Goal: Information Seeking & Learning: Check status

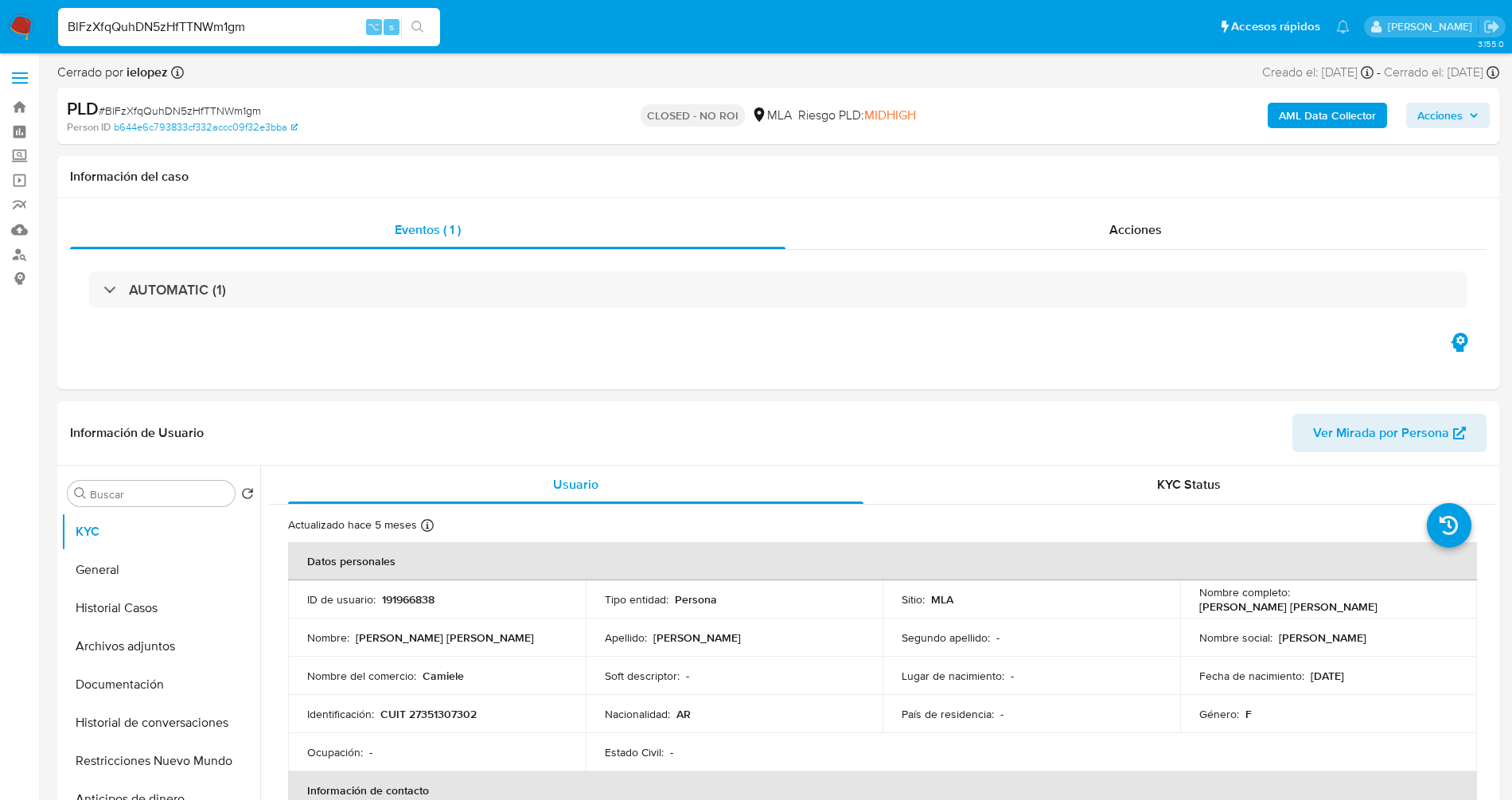
select select "10"
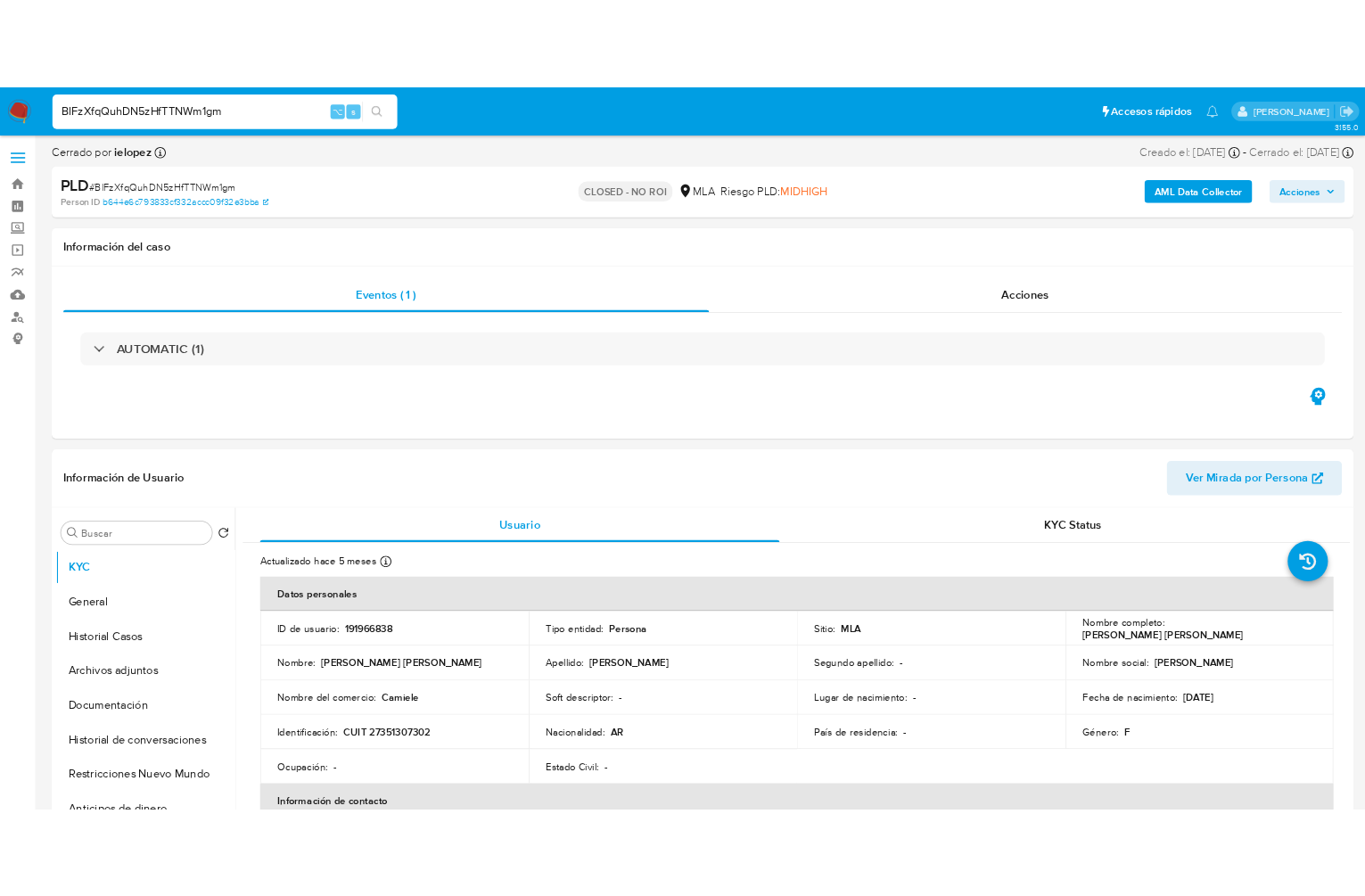
scroll to position [436, 0]
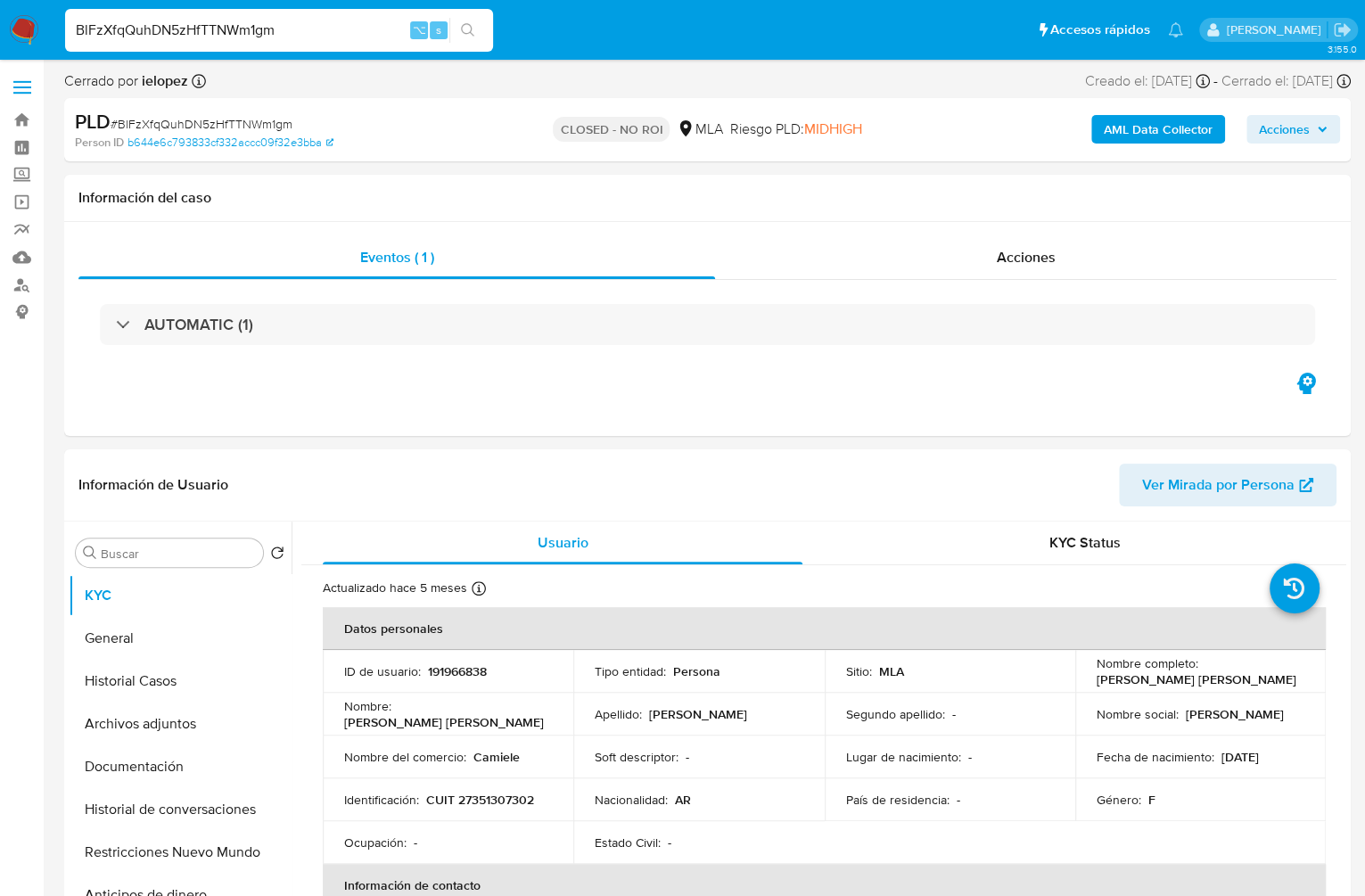
click at [313, 23] on input "BlFzXfqQuhDN5zHfTTNWm1gm" at bounding box center [279, 29] width 428 height 23
paste input "jxJIX521ZneexsG4VuUEhgsK"
type input "jxJIX521ZneexsG4VuUEhgsK"
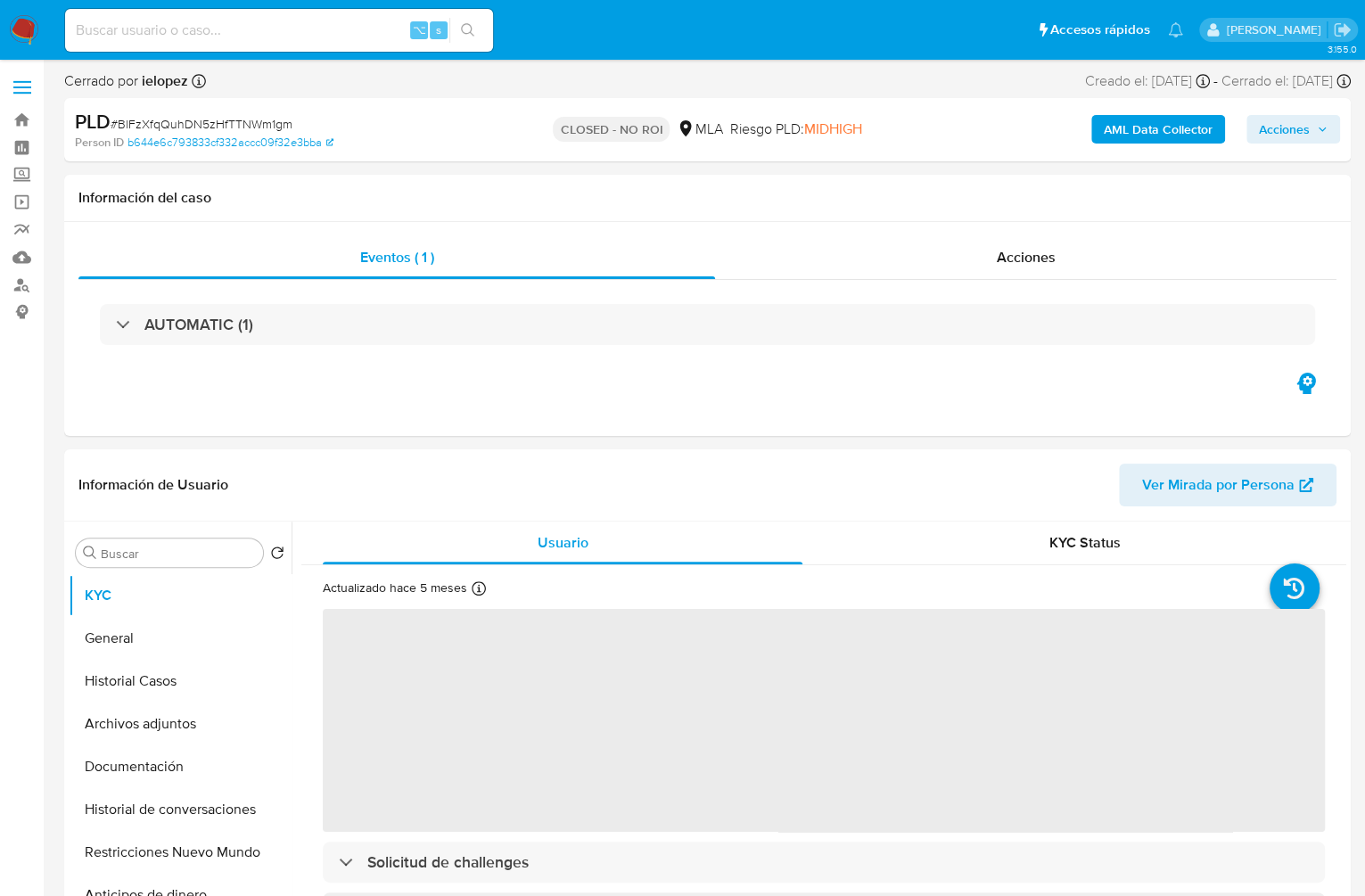
click at [249, 43] on div "⌥ s" at bounding box center [279, 30] width 428 height 42
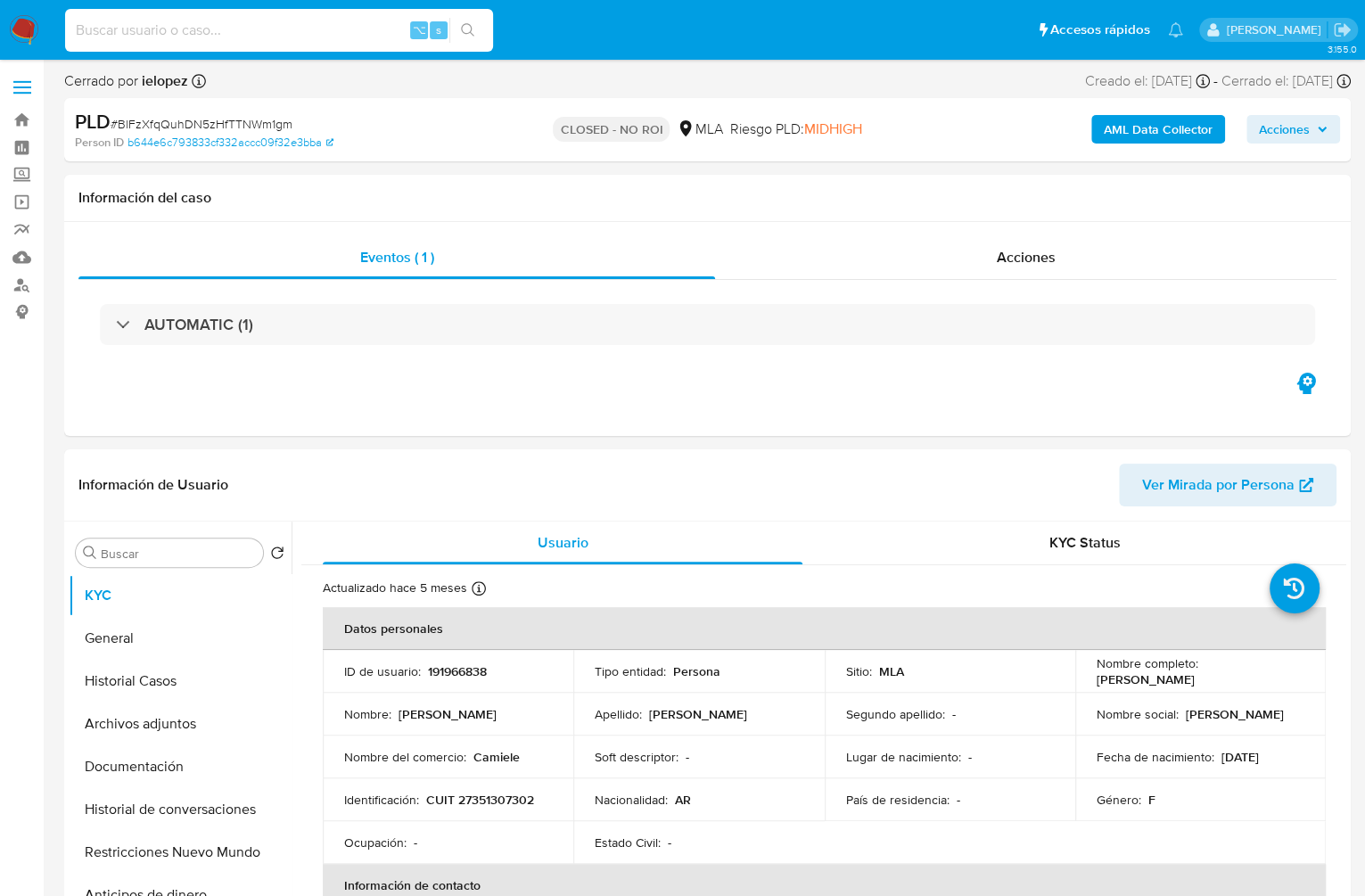
click at [245, 39] on input at bounding box center [279, 29] width 428 height 23
select select "10"
paste input "jxJIX521ZneexsG4VuUEhgsK"
type input "jxJIX521ZneexsG4VuUEhgsK"
select select "10"
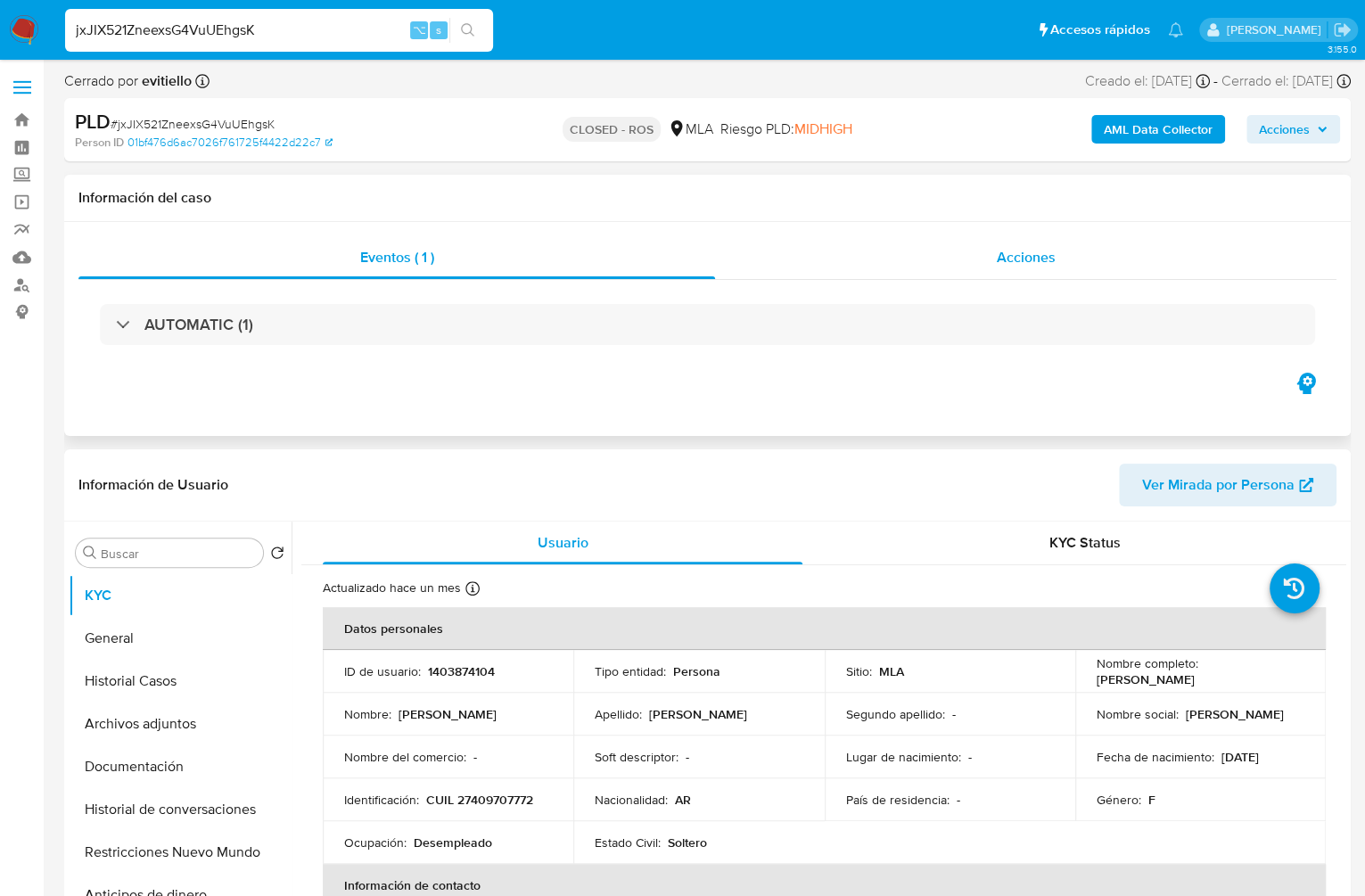
click at [1030, 254] on span "Acciones" at bounding box center [1027, 257] width 59 height 20
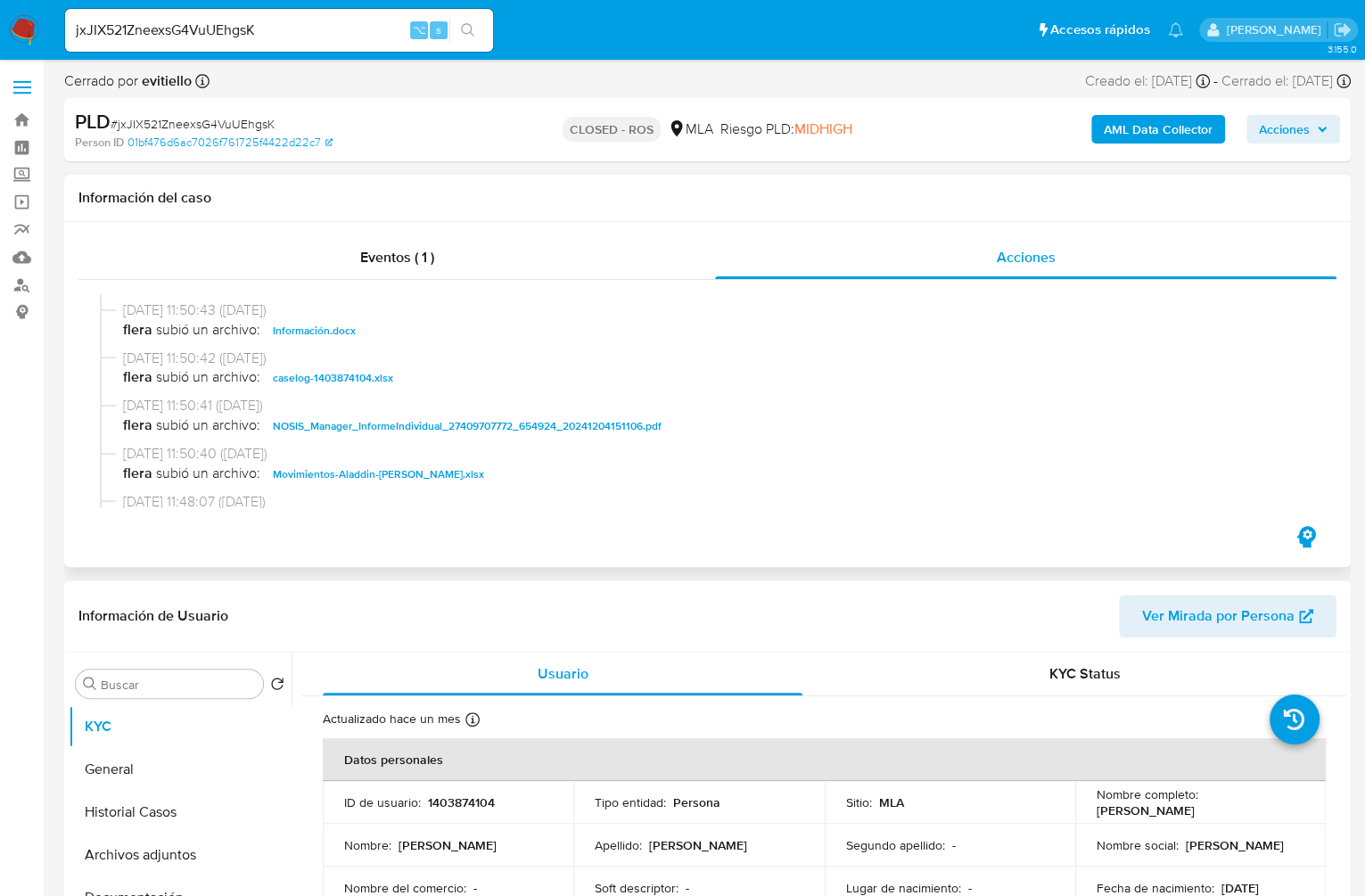
scroll to position [1100, 0]
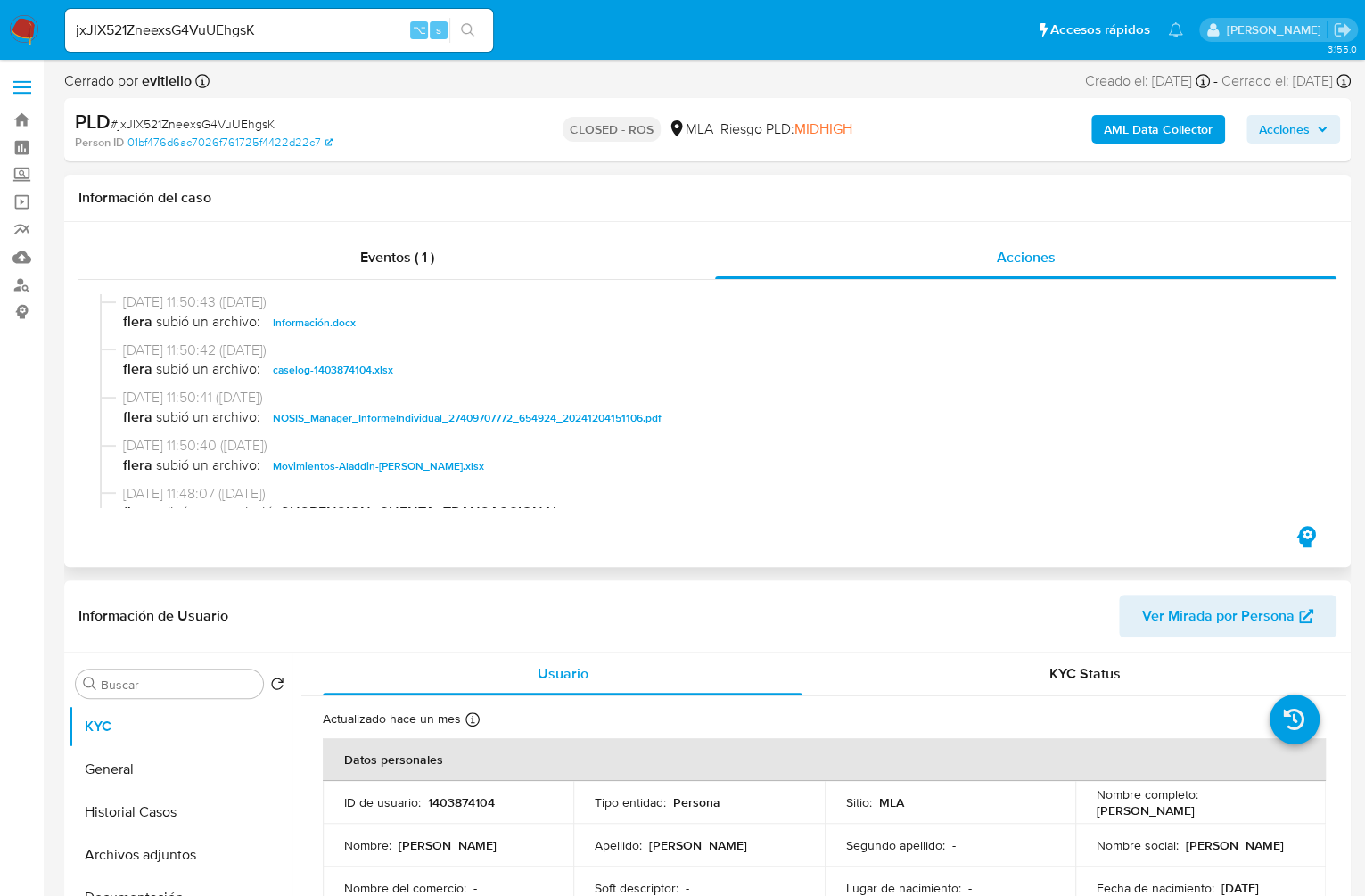
click at [356, 368] on span "caselog-1403874104.xlsx" at bounding box center [333, 370] width 121 height 21
click at [164, 814] on button "Historial Casos" at bounding box center [172, 812] width 208 height 42
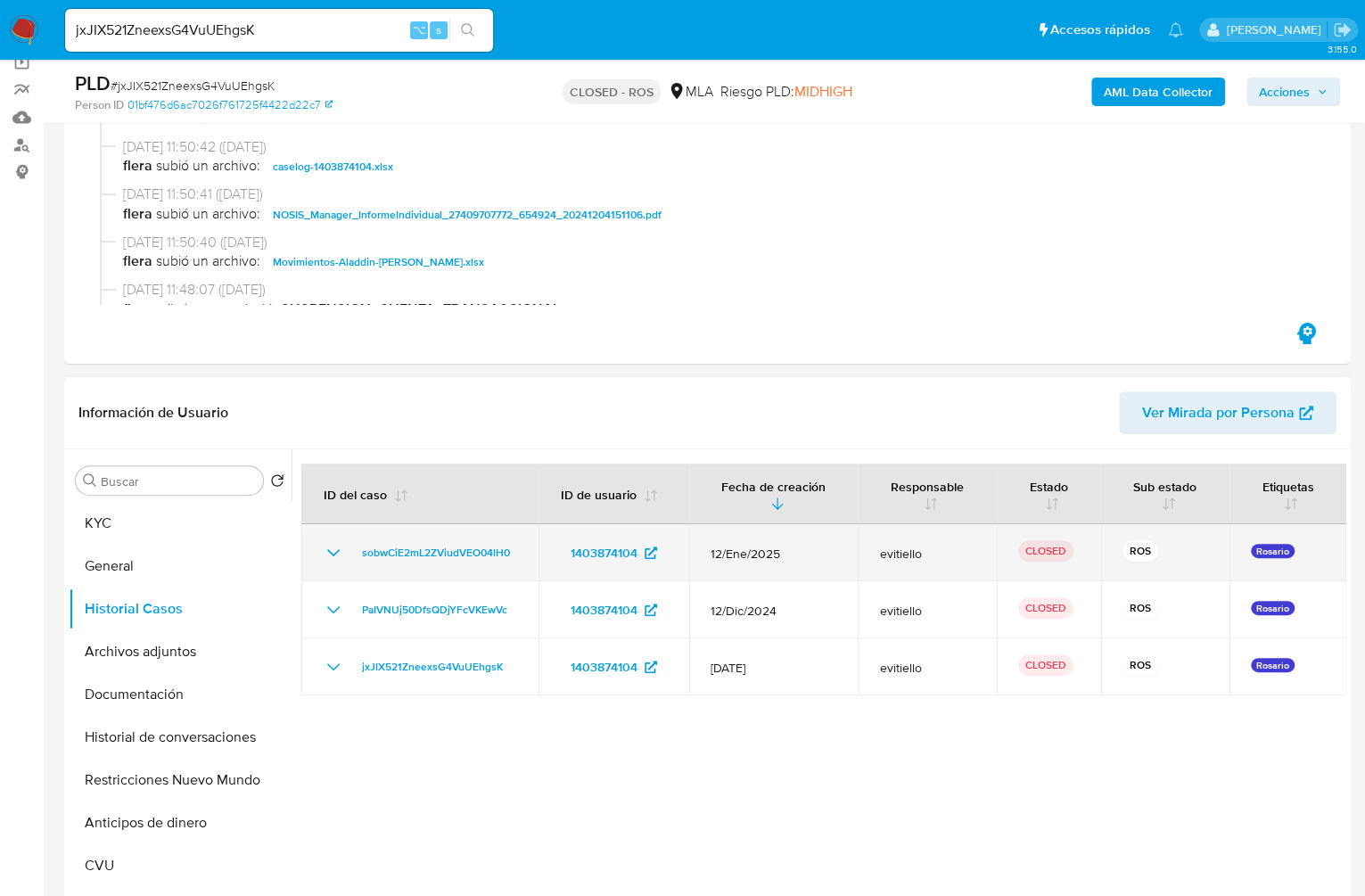
scroll to position [171, 0]
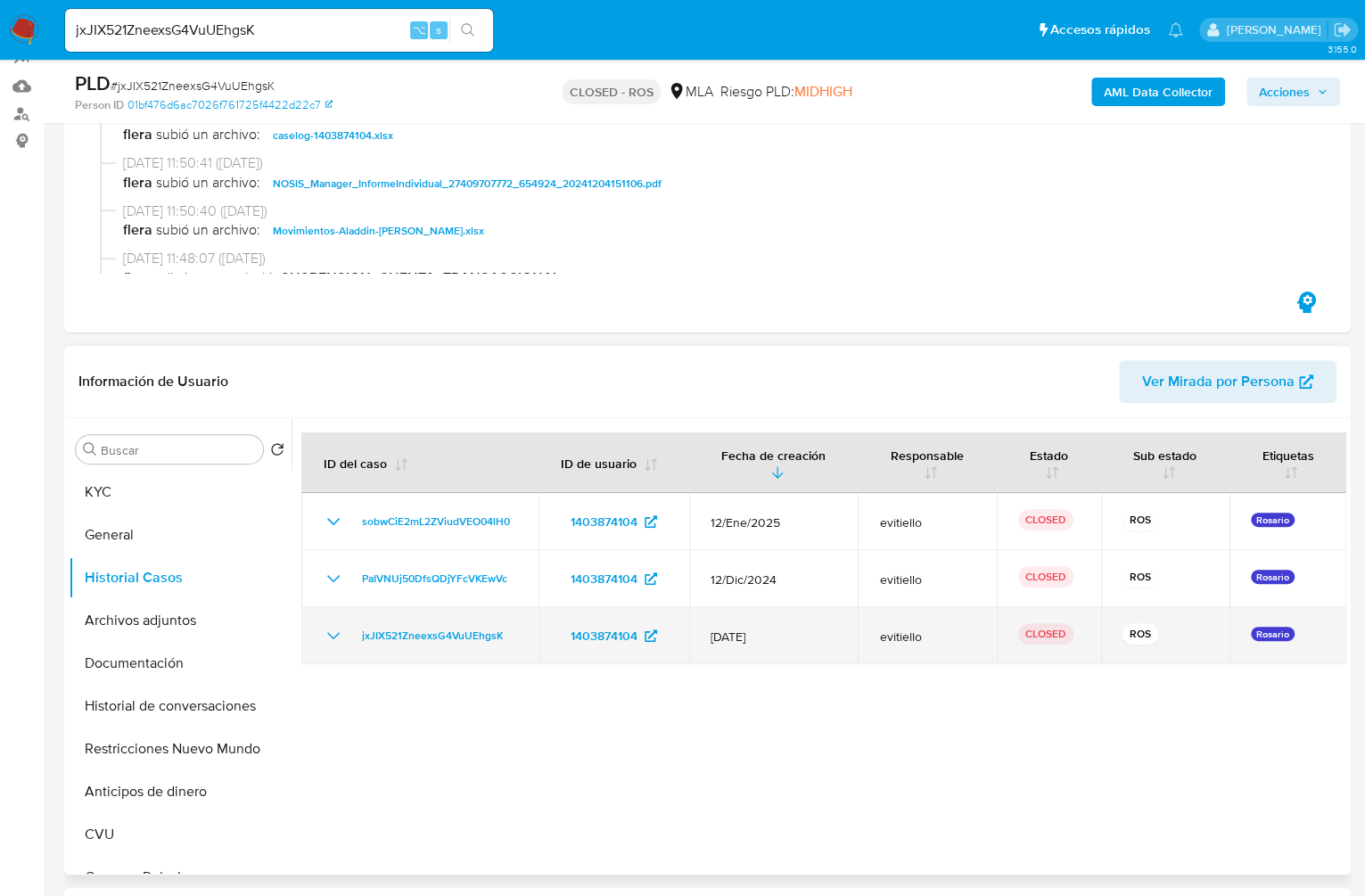
click at [323, 639] on icon "Mostrar/Ocultar" at bounding box center [333, 635] width 21 height 21
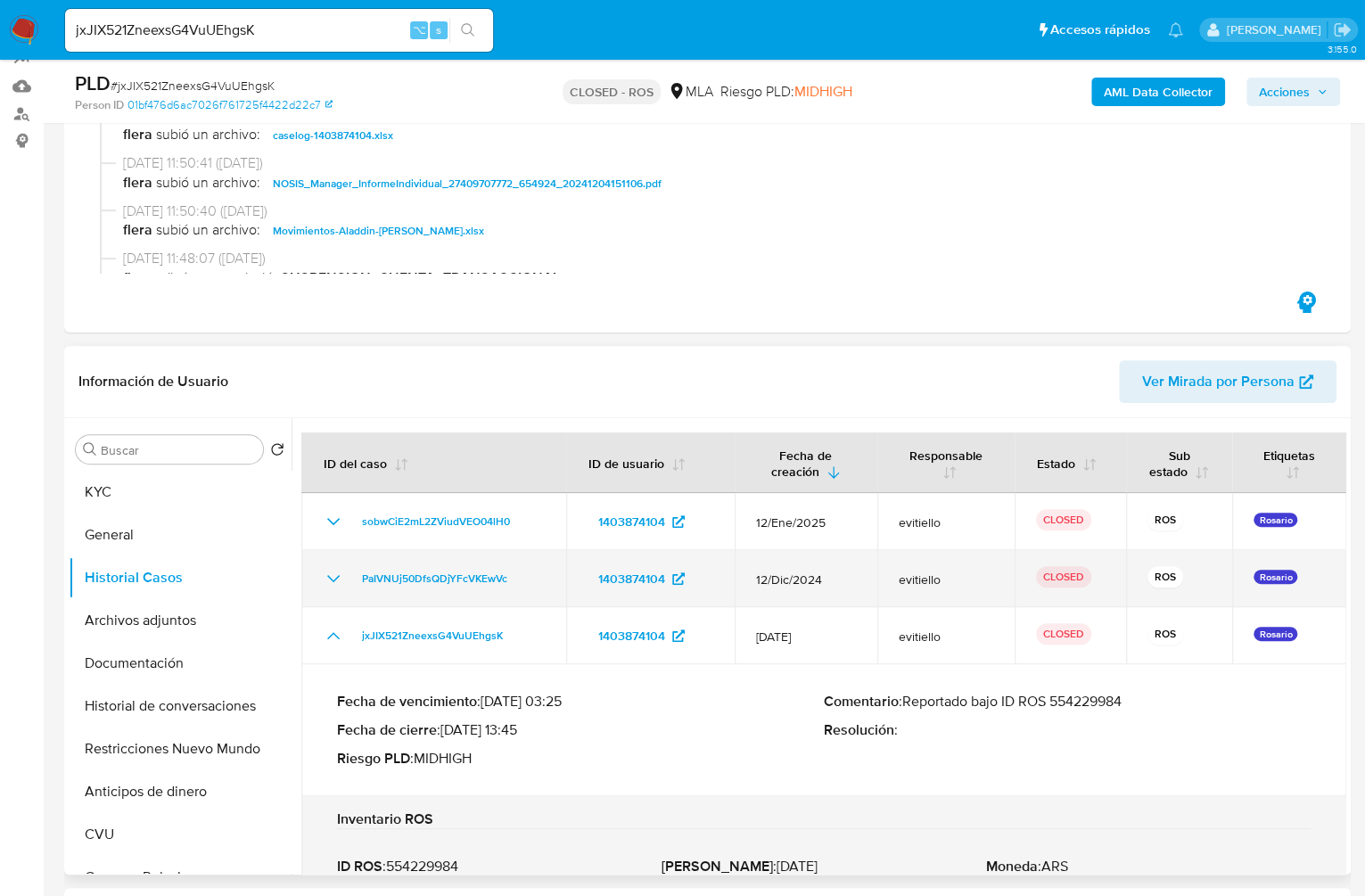
click at [342, 553] on td "PaIVNUj50DfsQDjYFcVKEwVc" at bounding box center [433, 579] width 265 height 57
click at [334, 577] on icon "Mostrar/Ocultar" at bounding box center [333, 578] width 21 height 21
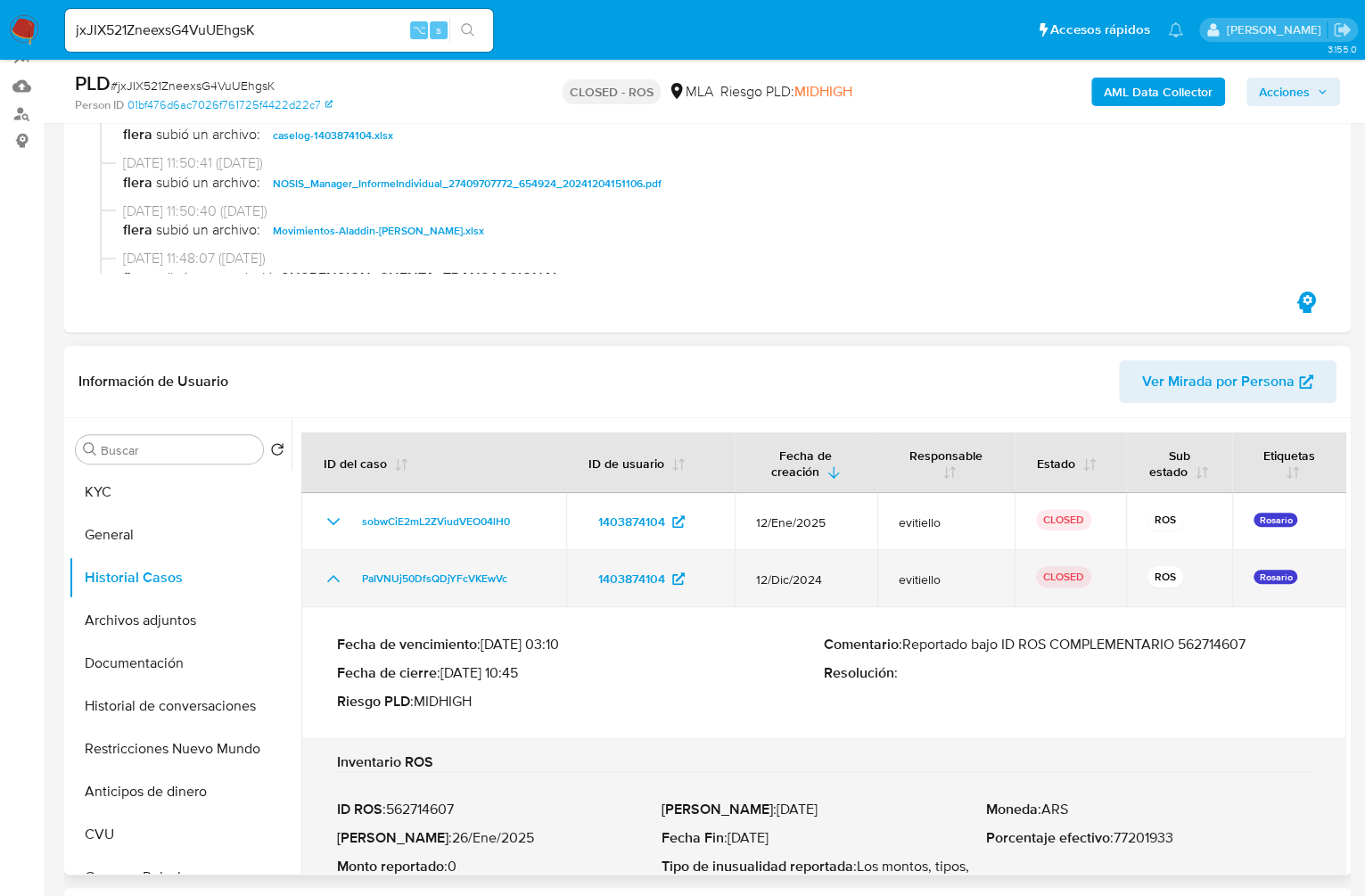
click at [333, 579] on icon "Mostrar/Ocultar" at bounding box center [333, 578] width 21 height 21
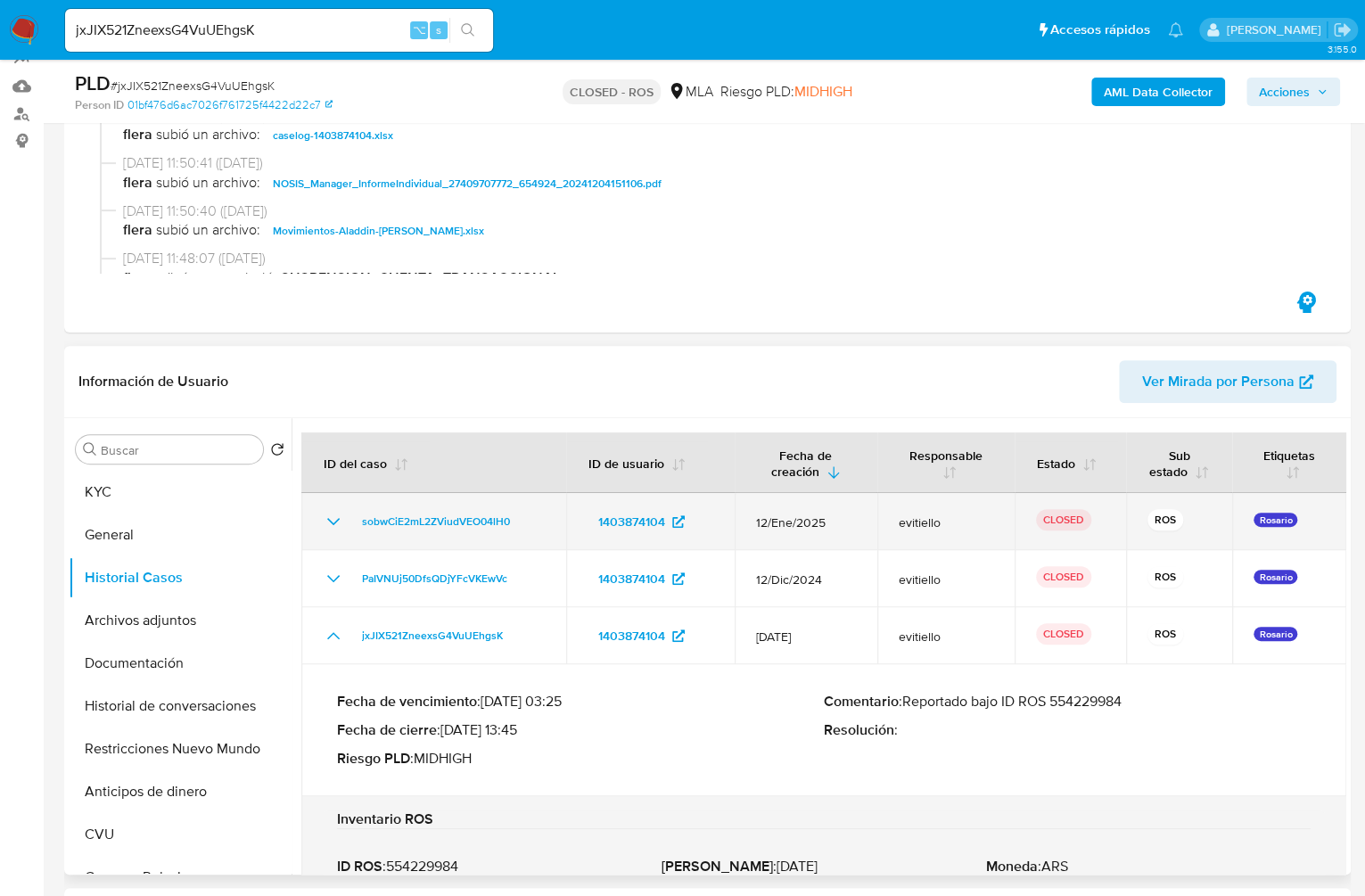
click at [328, 526] on icon "Mostrar/Ocultar" at bounding box center [333, 521] width 21 height 21
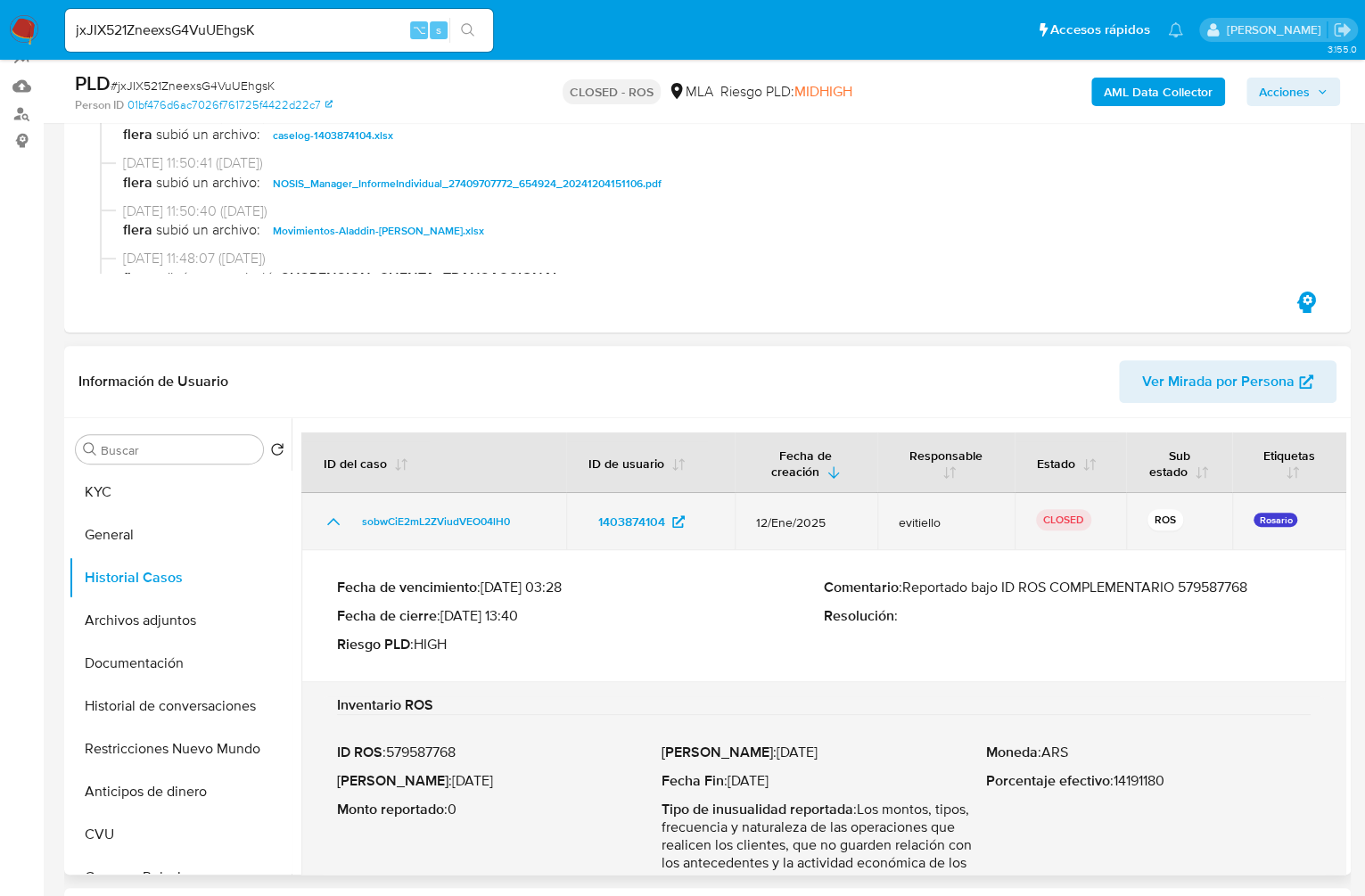
click at [328, 526] on icon "Mostrar/Ocultar" at bounding box center [333, 521] width 21 height 21
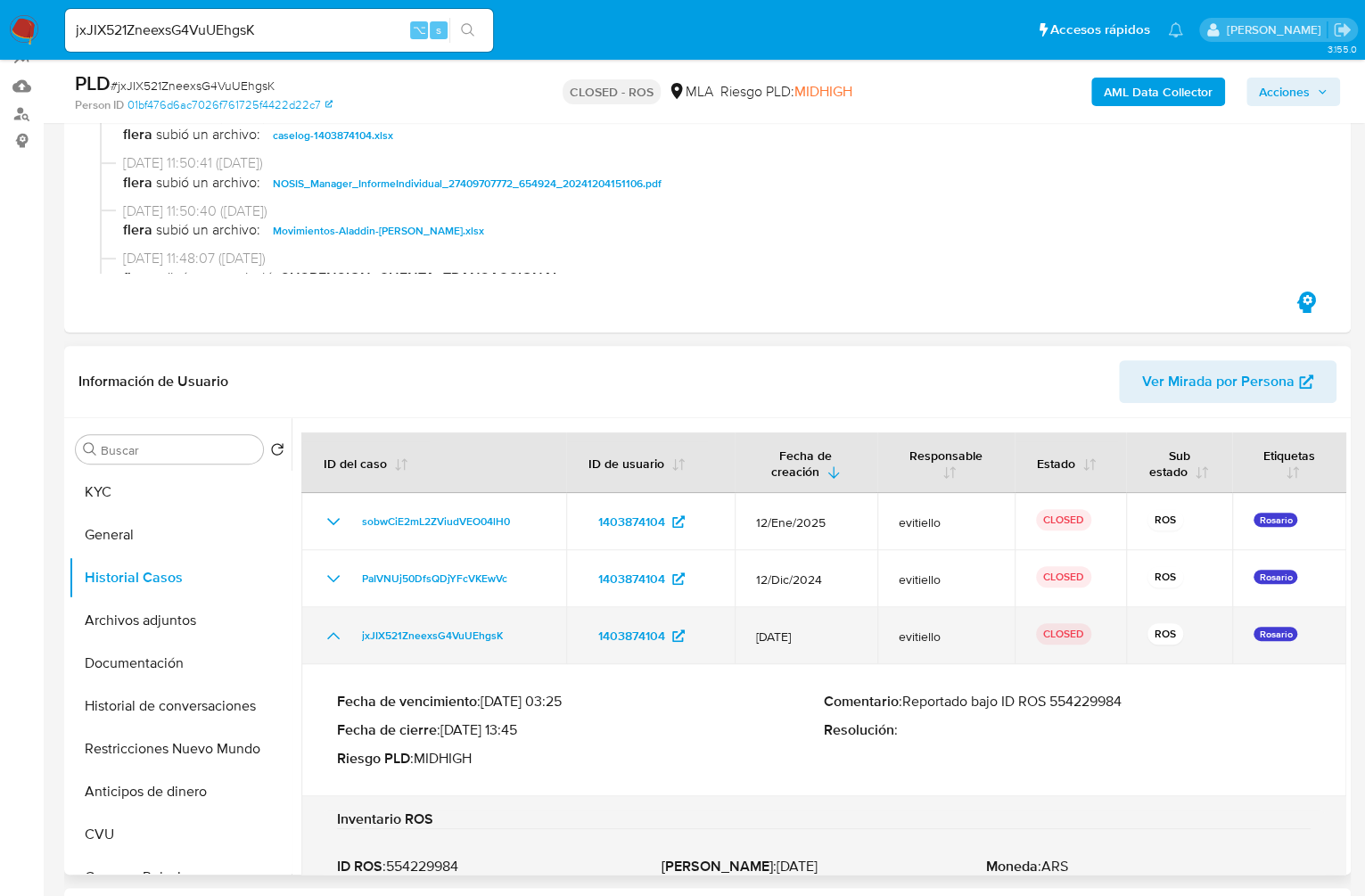
click at [327, 640] on icon "Mostrar/Ocultar" at bounding box center [333, 635] width 21 height 21
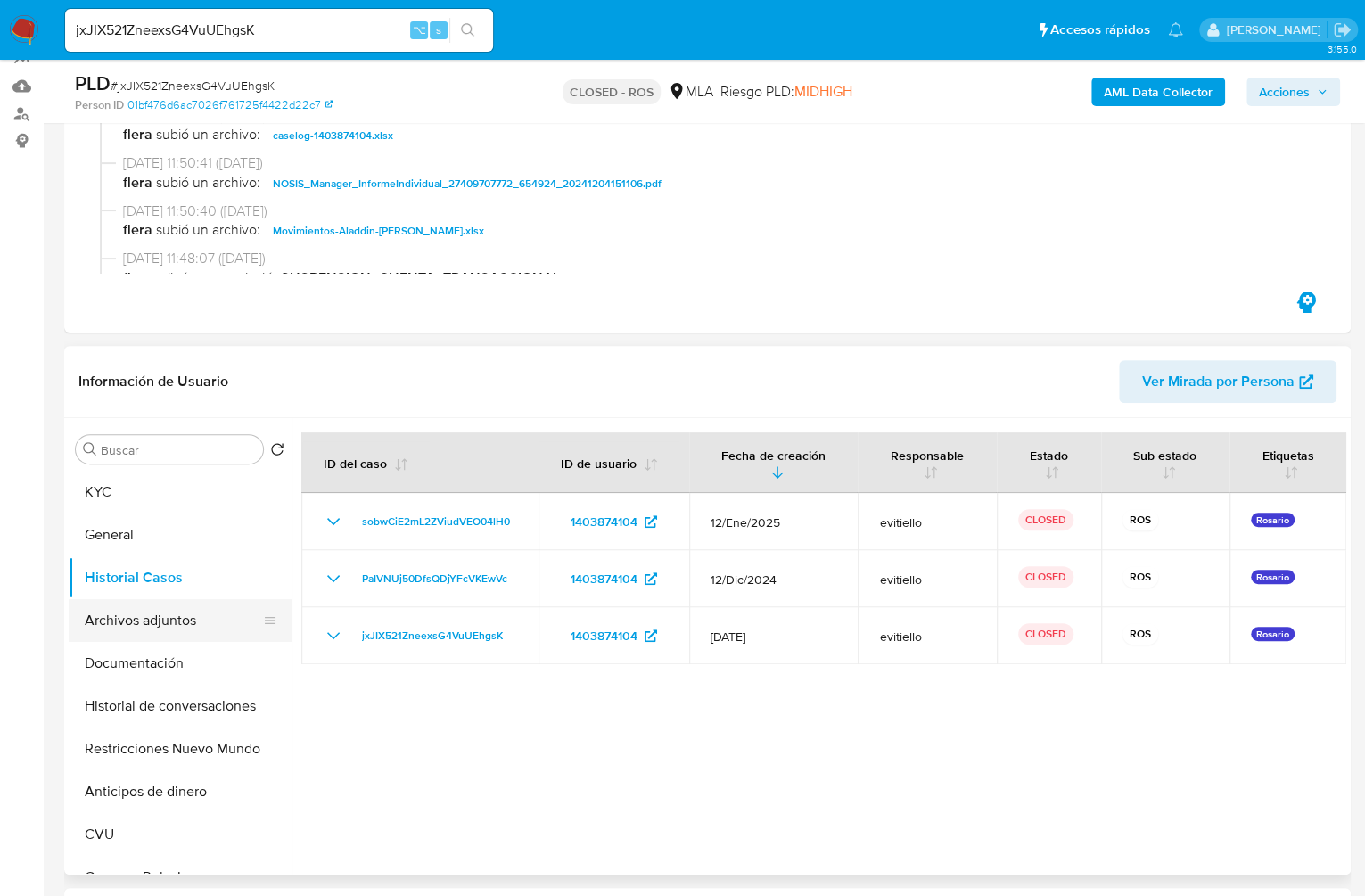
click at [166, 618] on button "Archivos adjuntos" at bounding box center [172, 620] width 208 height 42
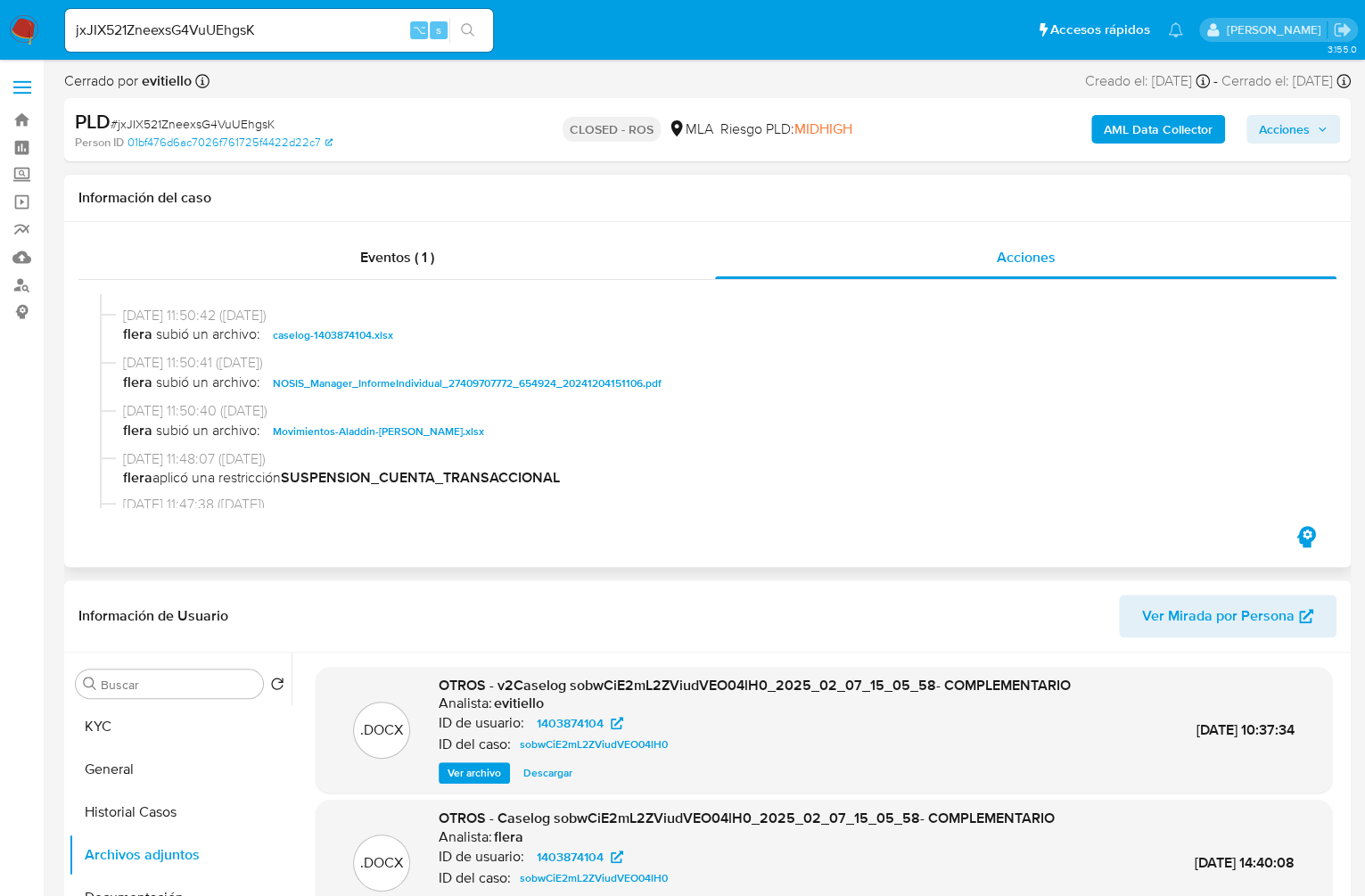
scroll to position [1078, 0]
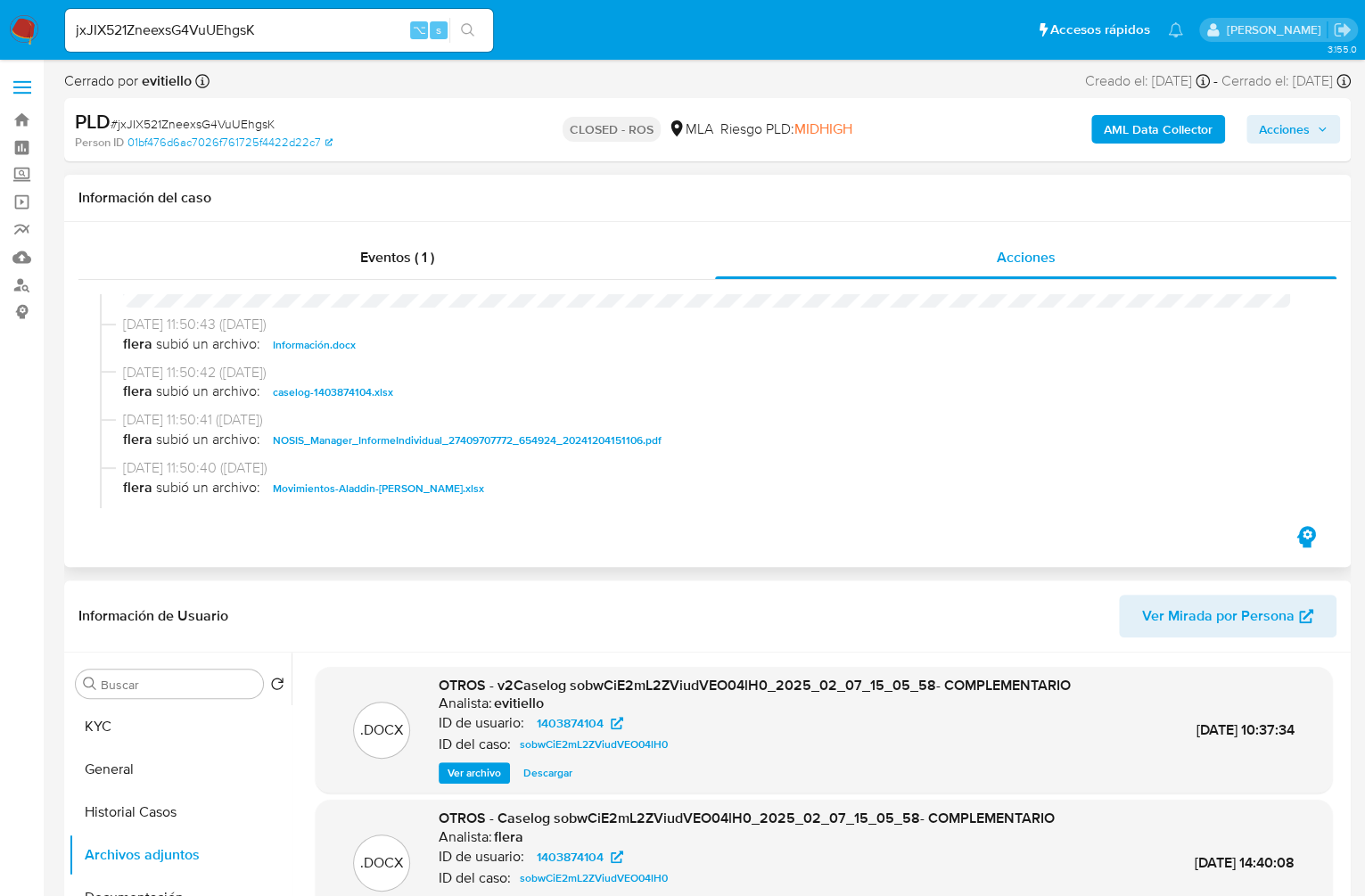
click at [301, 363] on div "05/12/2024 11:50:43 (hace 8 meses) flera subió un archivo: Información.docx" at bounding box center [707, 339] width 1216 height 48
click at [306, 352] on span "Información.docx" at bounding box center [314, 345] width 83 height 21
click at [286, 33] on input "jxJIX521ZneexsG4VuUEhgsK" at bounding box center [279, 29] width 428 height 23
click at [286, 30] on input "jxJIX521ZneexsG4VuUEhgsK" at bounding box center [279, 29] width 428 height 23
paste input "GlNhLvUAQoEPsm5HsZDyN9qm"
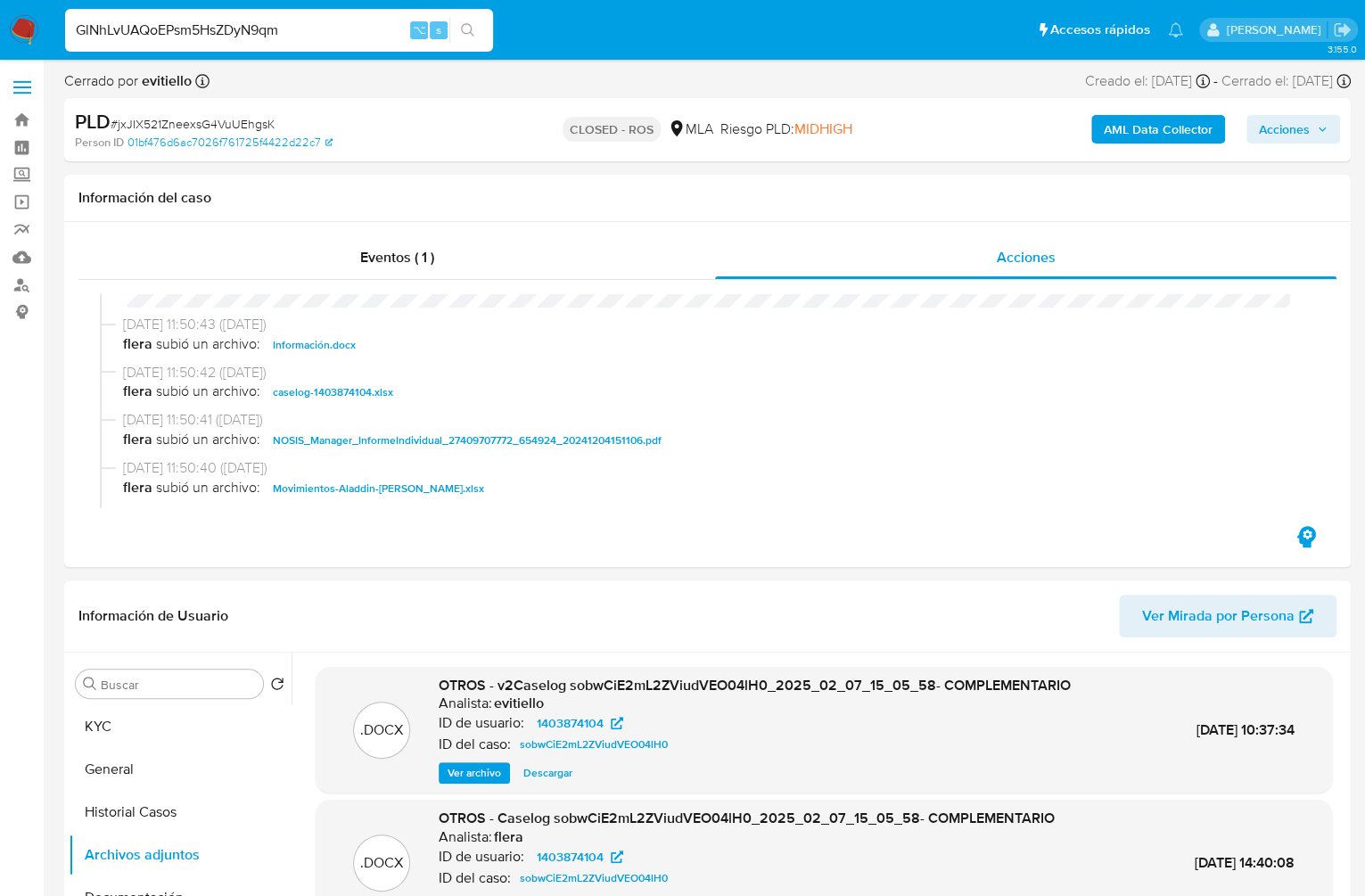
type input "GlNhLvUAQoEPsm5HsZDyN9qm"
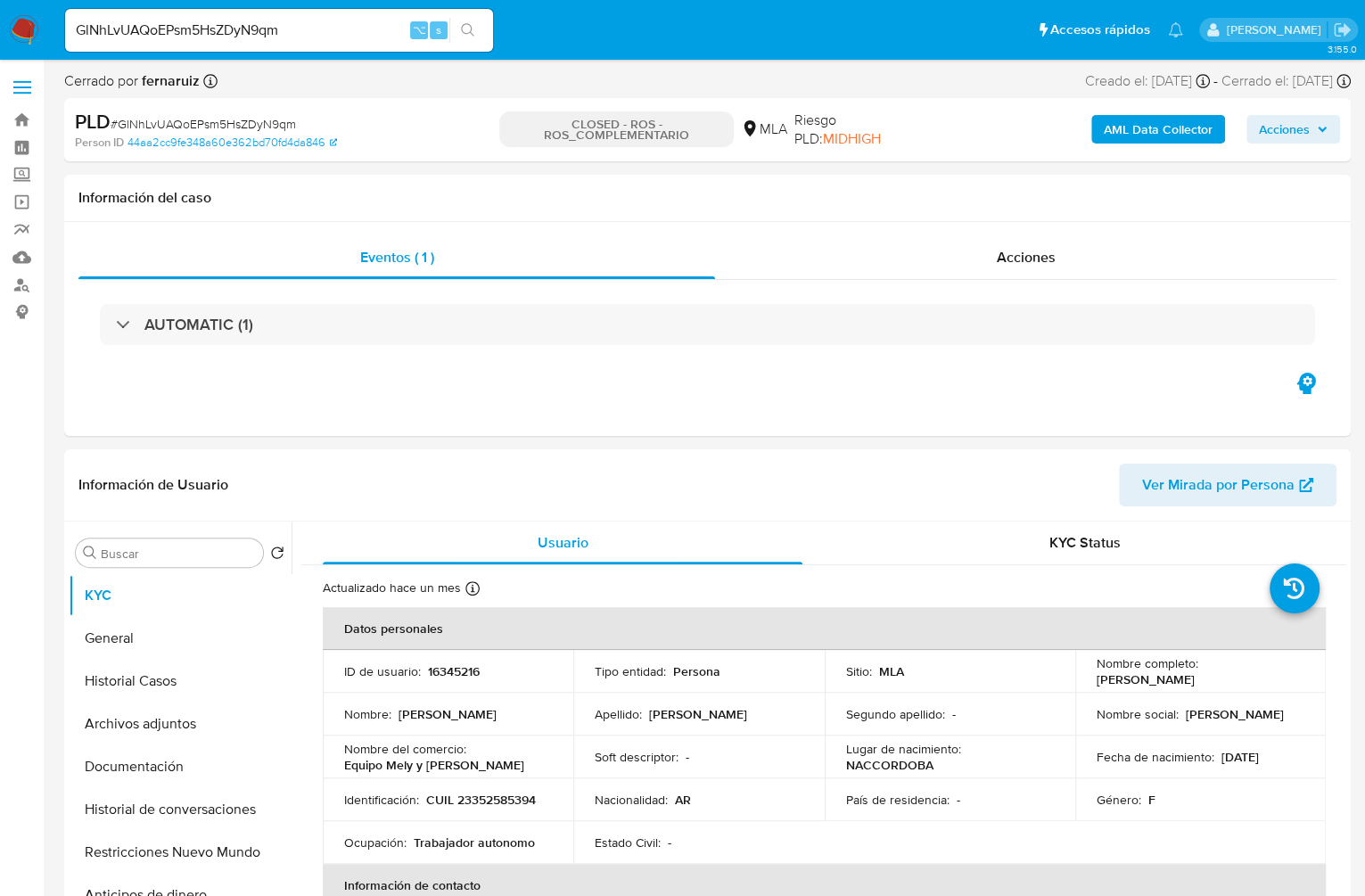
select select "10"
click at [996, 263] on div "Acciones" at bounding box center [1026, 257] width 621 height 42
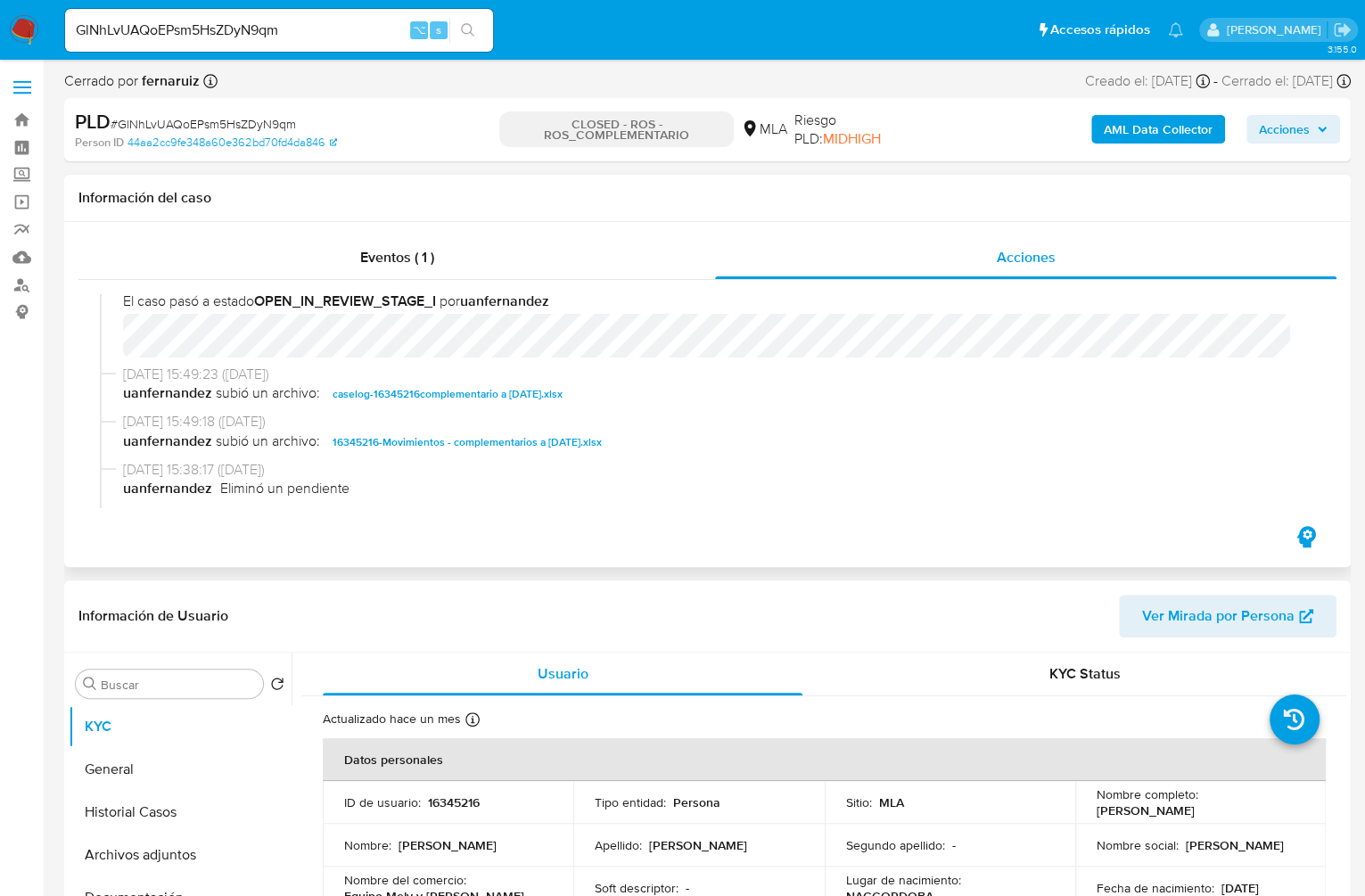
scroll to position [932, 0]
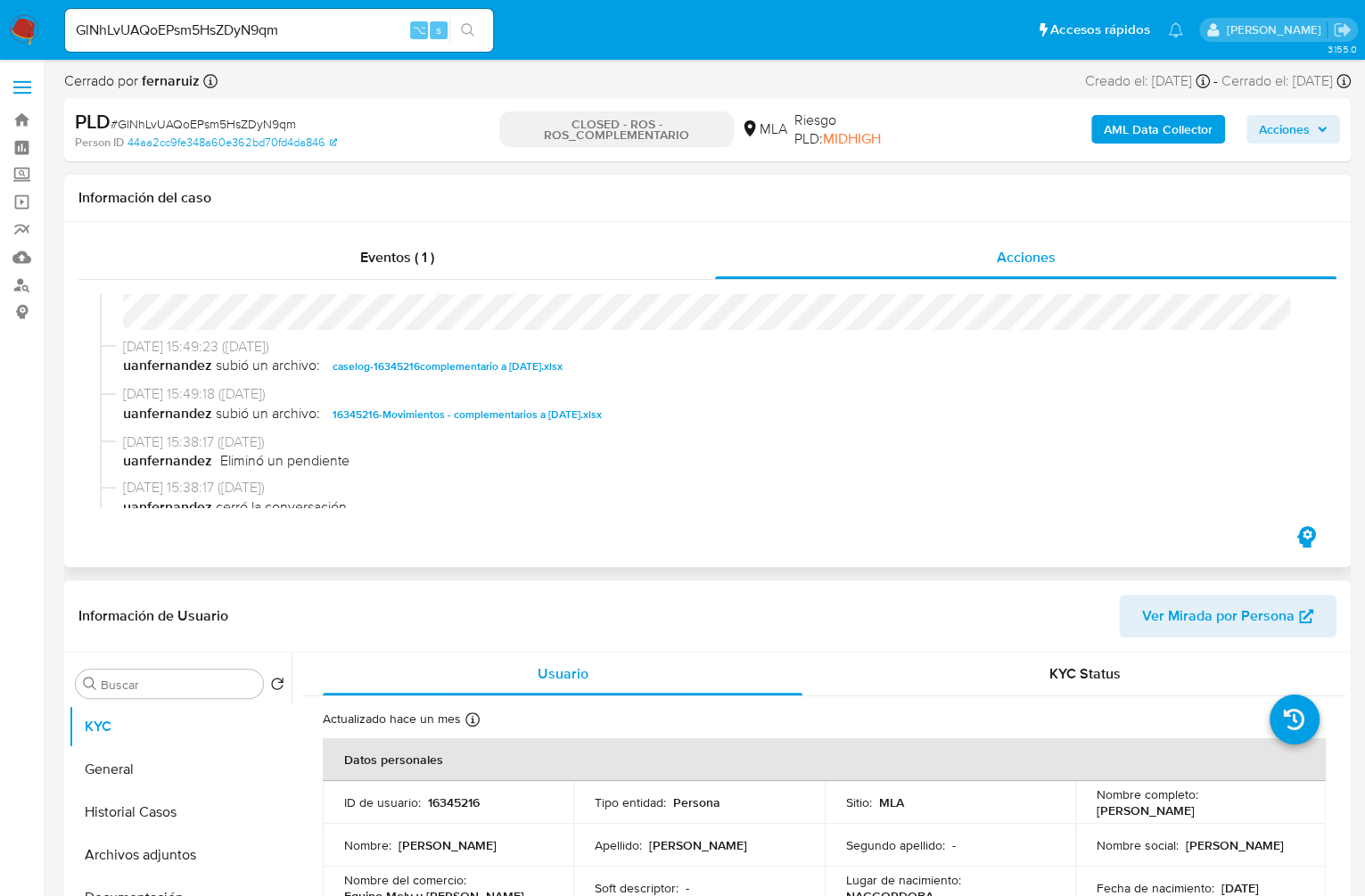
click at [462, 362] on span "caselog-16345216complementario a octubre 2024.xlsx" at bounding box center [448, 366] width 230 height 21
